Goal: Task Accomplishment & Management: Complete application form

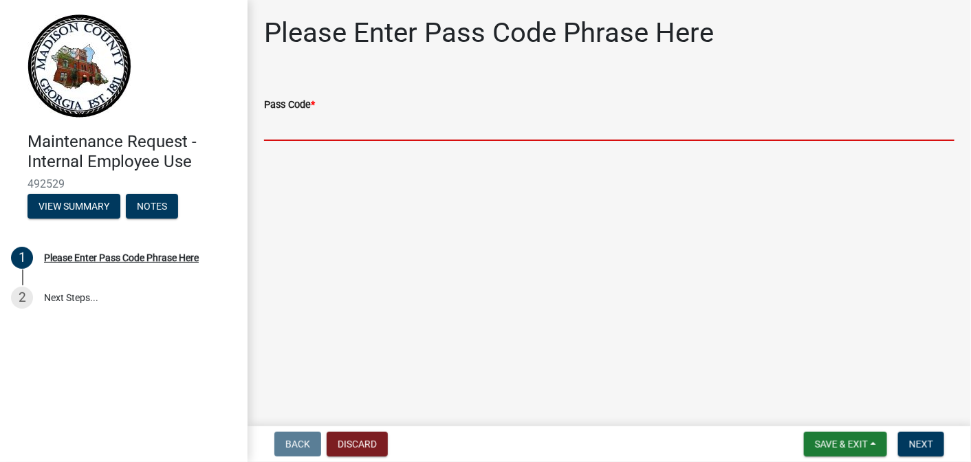
click at [338, 128] on input "Pass Code *" at bounding box center [609, 127] width 691 height 28
type input "bgmr2025"
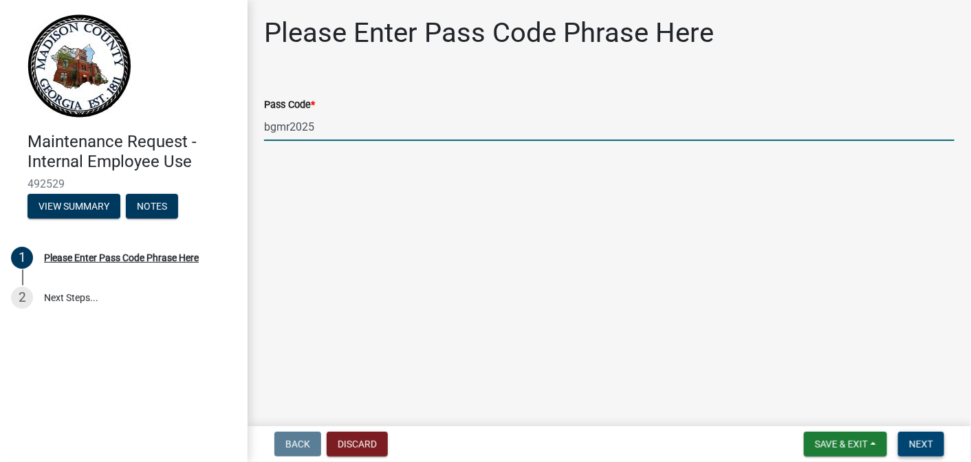
click at [921, 442] on span "Next" at bounding box center [922, 444] width 24 height 11
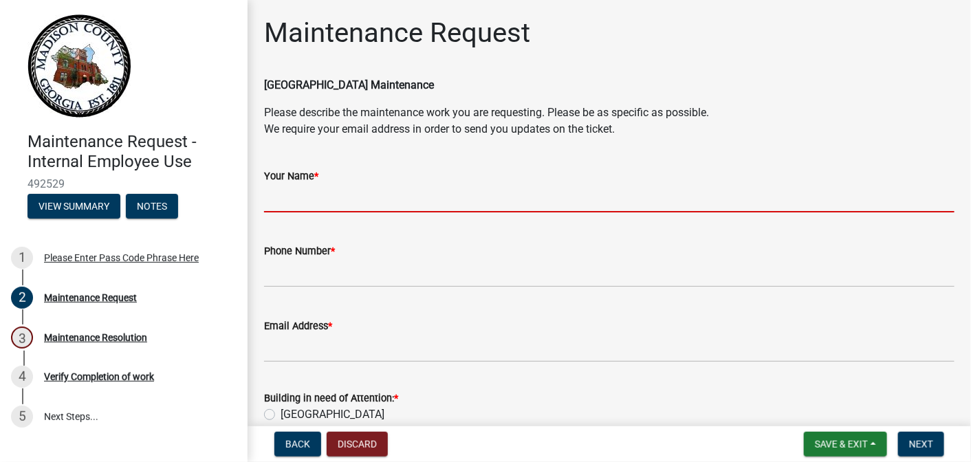
click at [288, 188] on input "Your Name *" at bounding box center [609, 198] width 691 height 28
type input "[PERSON_NAME]"
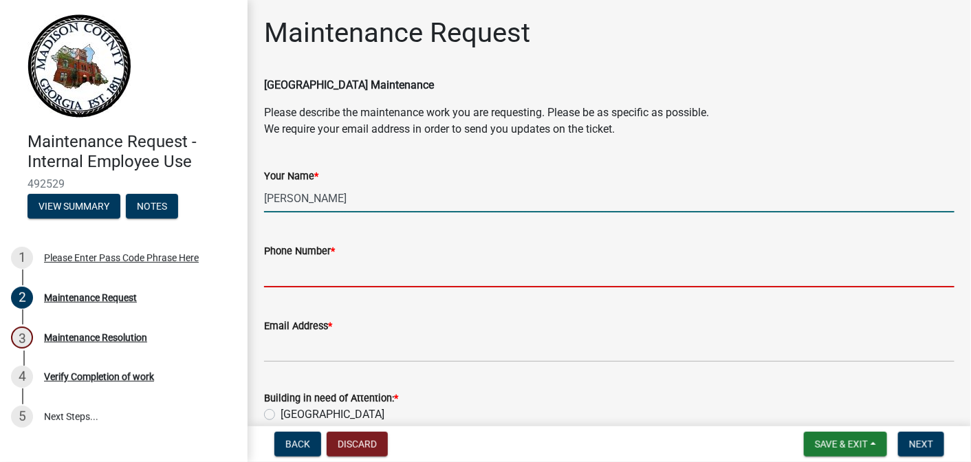
click at [343, 272] on input "Phone Number *" at bounding box center [609, 273] width 691 height 28
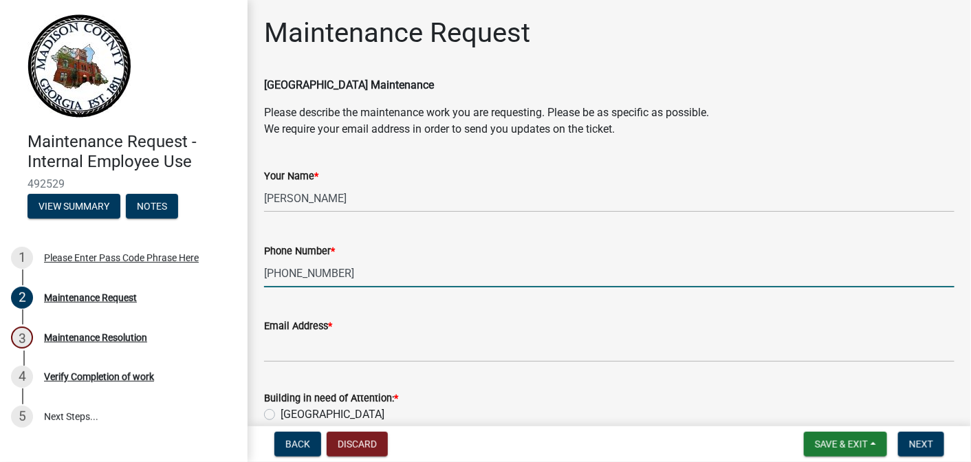
type input "[PHONE_NUMBER]"
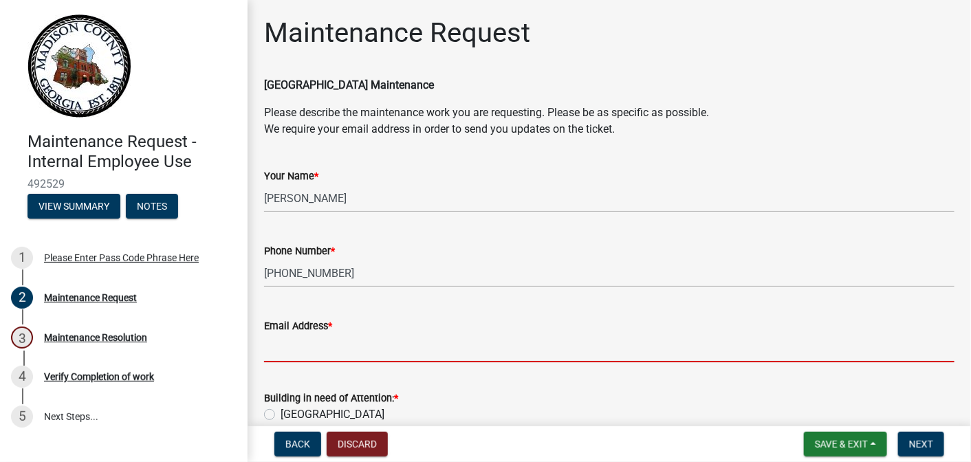
click at [308, 347] on input "Email Address *" at bounding box center [609, 348] width 691 height 28
type input "[EMAIL_ADDRESS][DOMAIN_NAME]"
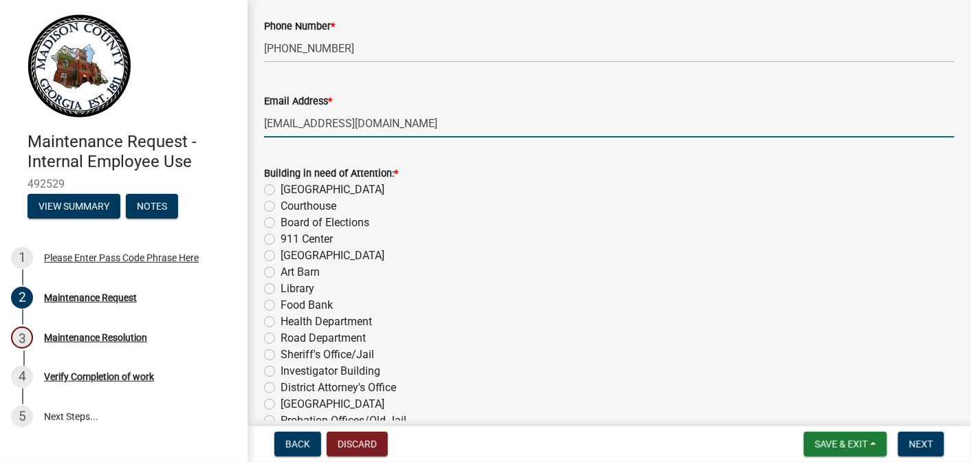
scroll to position [275, 0]
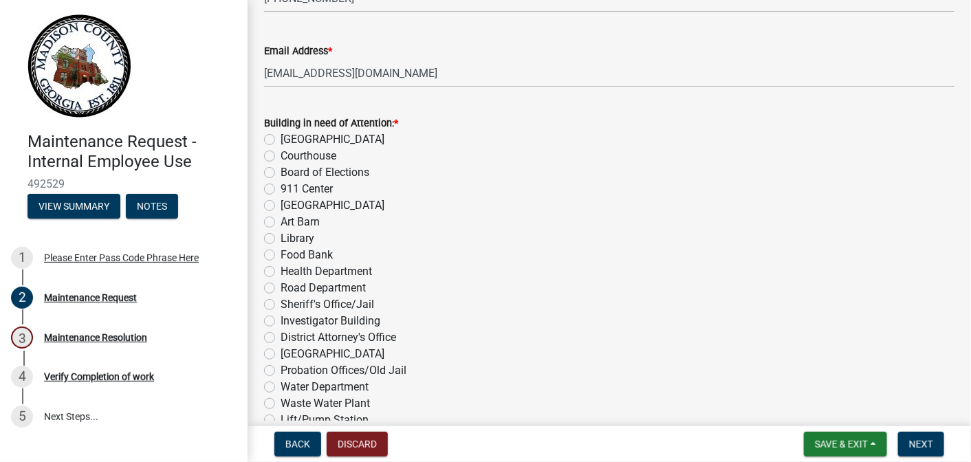
click at [281, 202] on label "[GEOGRAPHIC_DATA]" at bounding box center [333, 205] width 104 height 17
click at [281, 202] on input "[GEOGRAPHIC_DATA]" at bounding box center [285, 201] width 9 height 9
radio input "true"
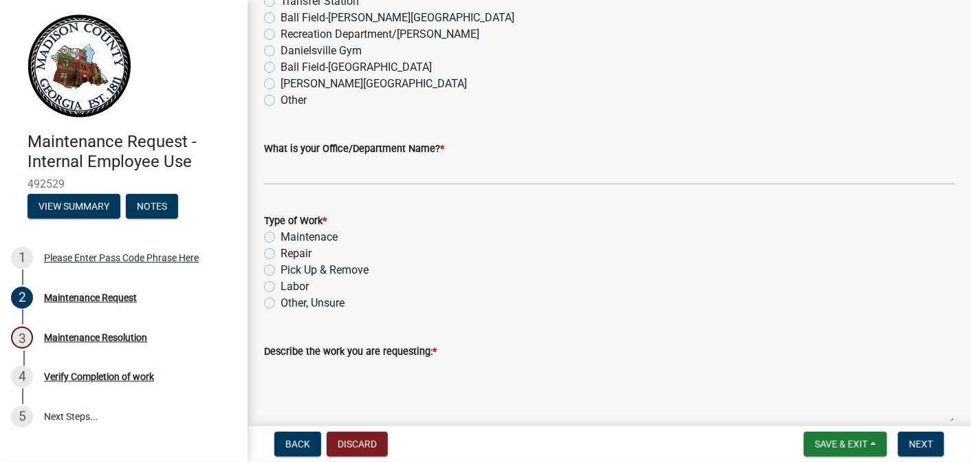
scroll to position [826, 0]
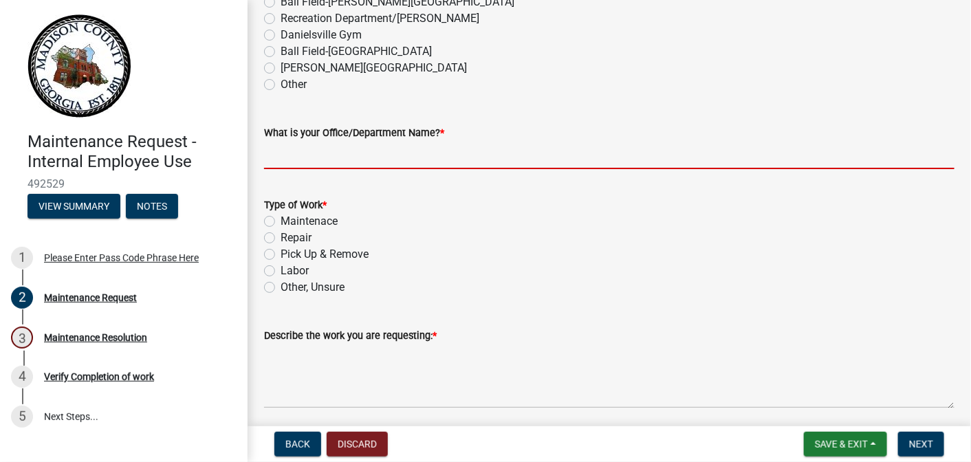
click at [319, 149] on input "What is your Office/Department Name? *" at bounding box center [609, 155] width 691 height 28
type input "[GEOGRAPHIC_DATA]"
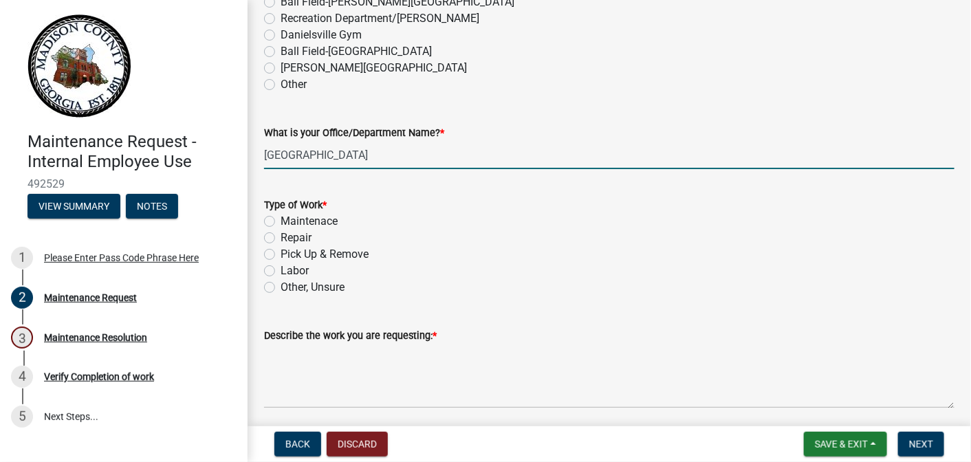
click at [281, 286] on label "Other, Unsure" at bounding box center [313, 287] width 64 height 17
click at [281, 286] on input "Other, Unsure" at bounding box center [285, 283] width 9 height 9
radio input "true"
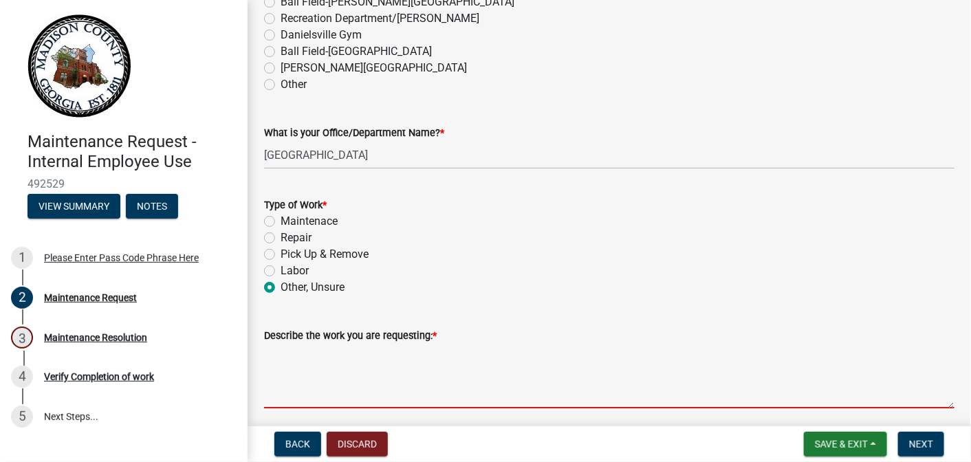
click at [292, 387] on textarea "Describe the work you are requesting: *" at bounding box center [609, 376] width 691 height 65
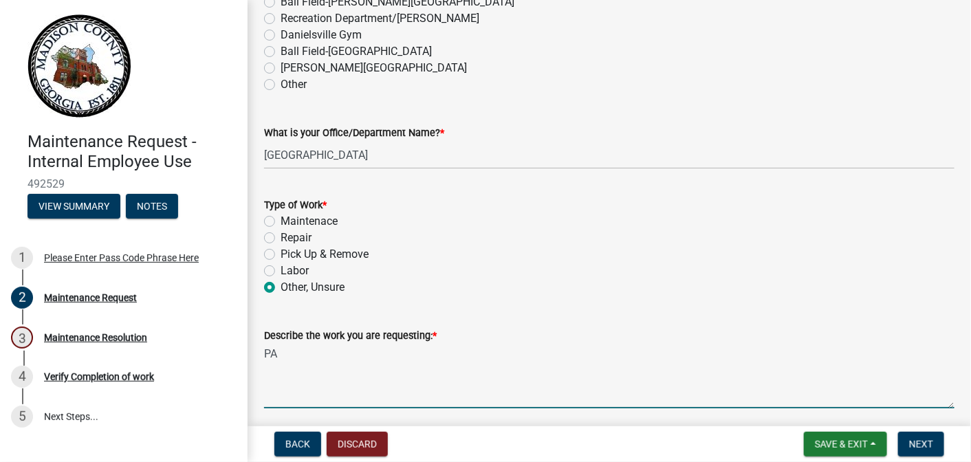
type textarea "P"
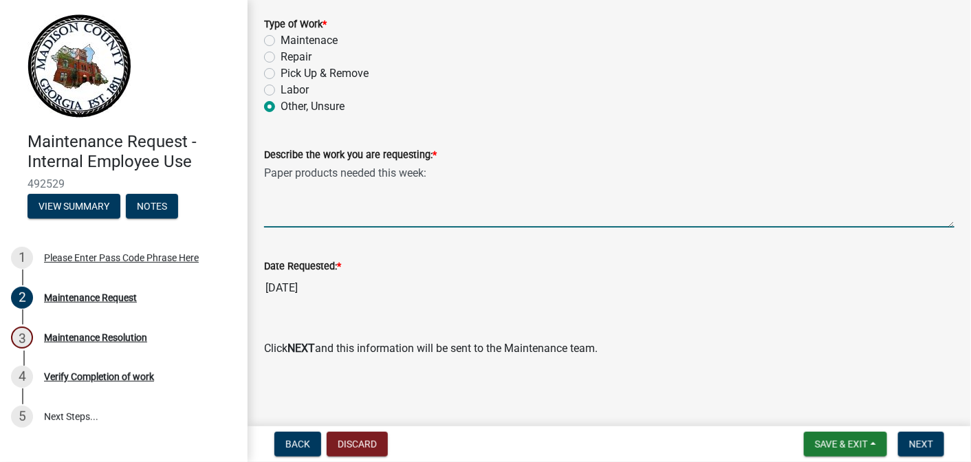
click at [384, 198] on textarea "Paper products needed this week:" at bounding box center [609, 195] width 691 height 65
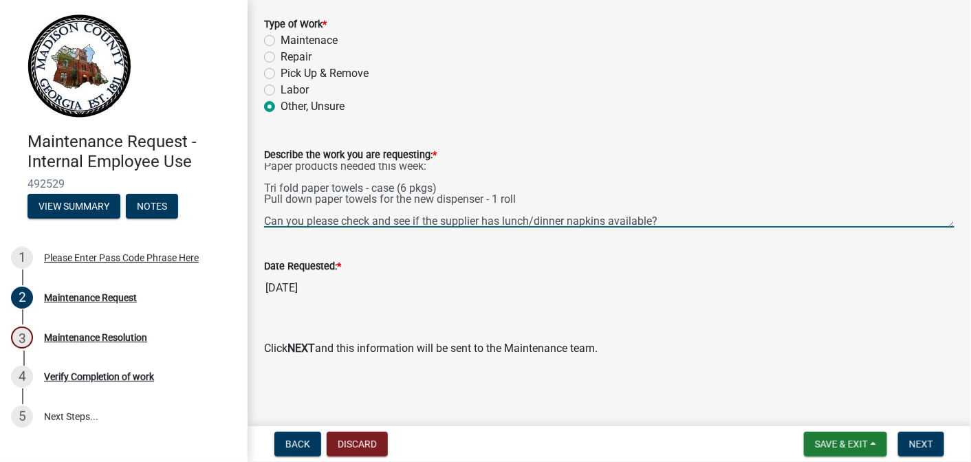
scroll to position [17, 0]
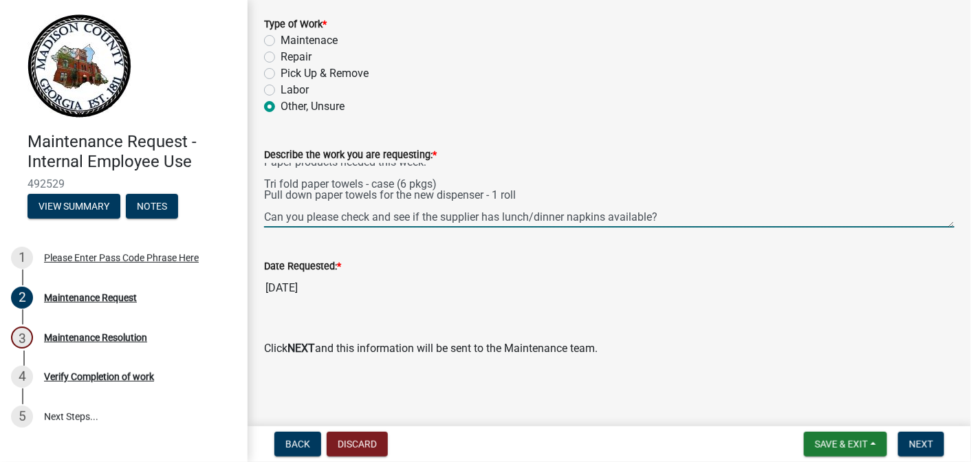
click at [698, 200] on textarea "Paper products needed this week: Tri fold paper towels - case (6 pkgs) Pull dow…" at bounding box center [609, 195] width 691 height 65
click at [698, 206] on textarea "Paper products needed this week: Tri fold paper towels - case (6 pkgs) Pull dow…" at bounding box center [609, 195] width 691 height 65
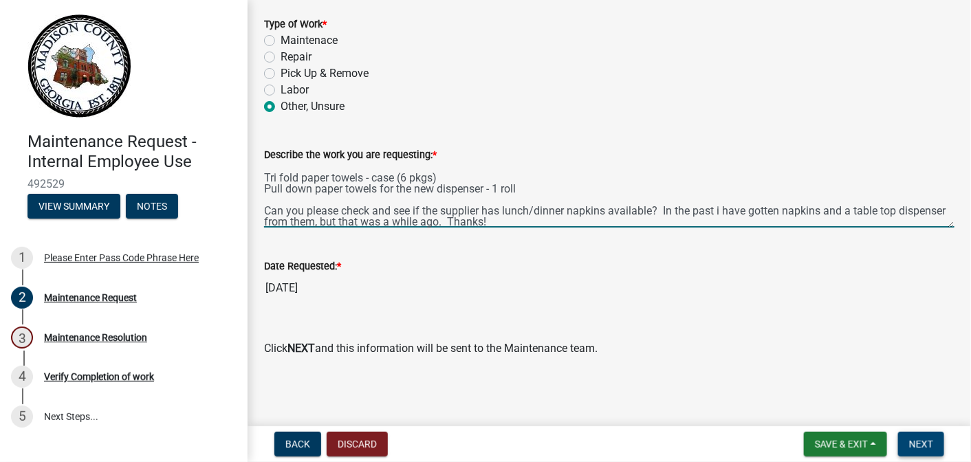
type textarea "Paper products needed this week: Tri fold paper towels - case (6 pkgs) Pull dow…"
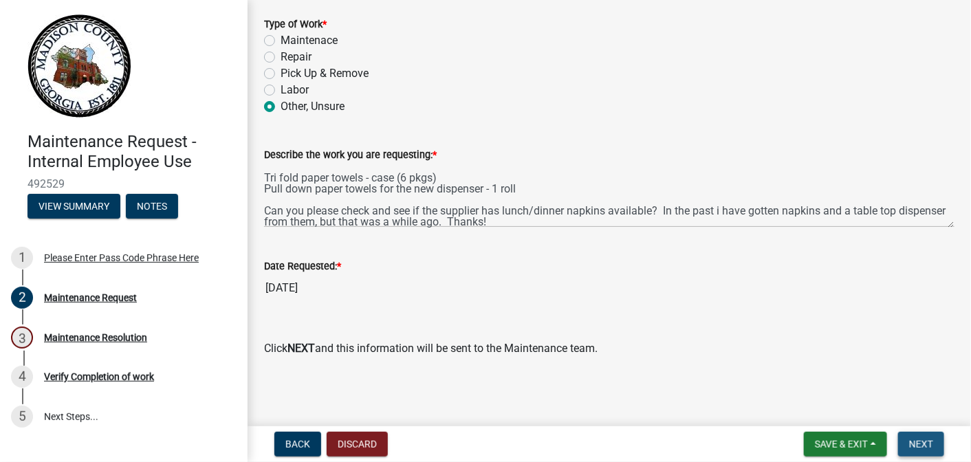
click at [922, 440] on span "Next" at bounding box center [922, 444] width 24 height 11
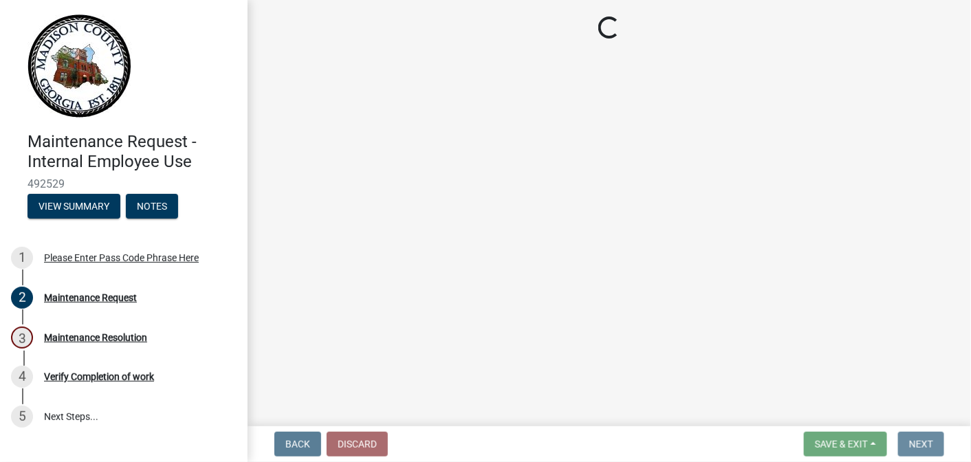
scroll to position [0, 0]
